Goal: Task Accomplishment & Management: Manage account settings

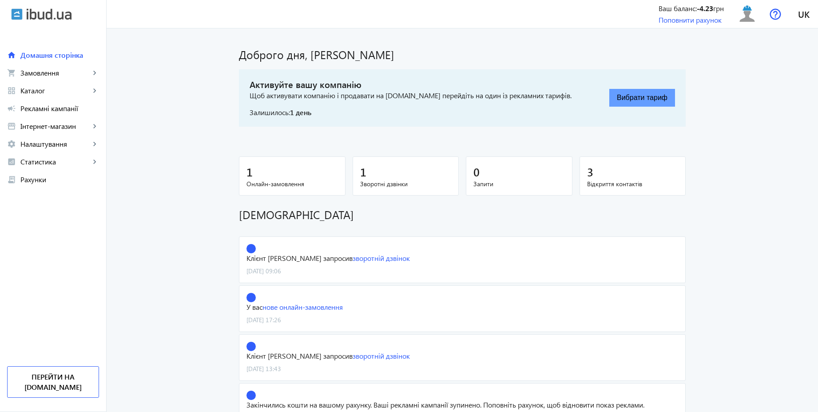
click at [624, 94] on button "Вибрати тариф" at bounding box center [643, 98] width 66 height 18
